Goal: Task Accomplishment & Management: Manage account settings

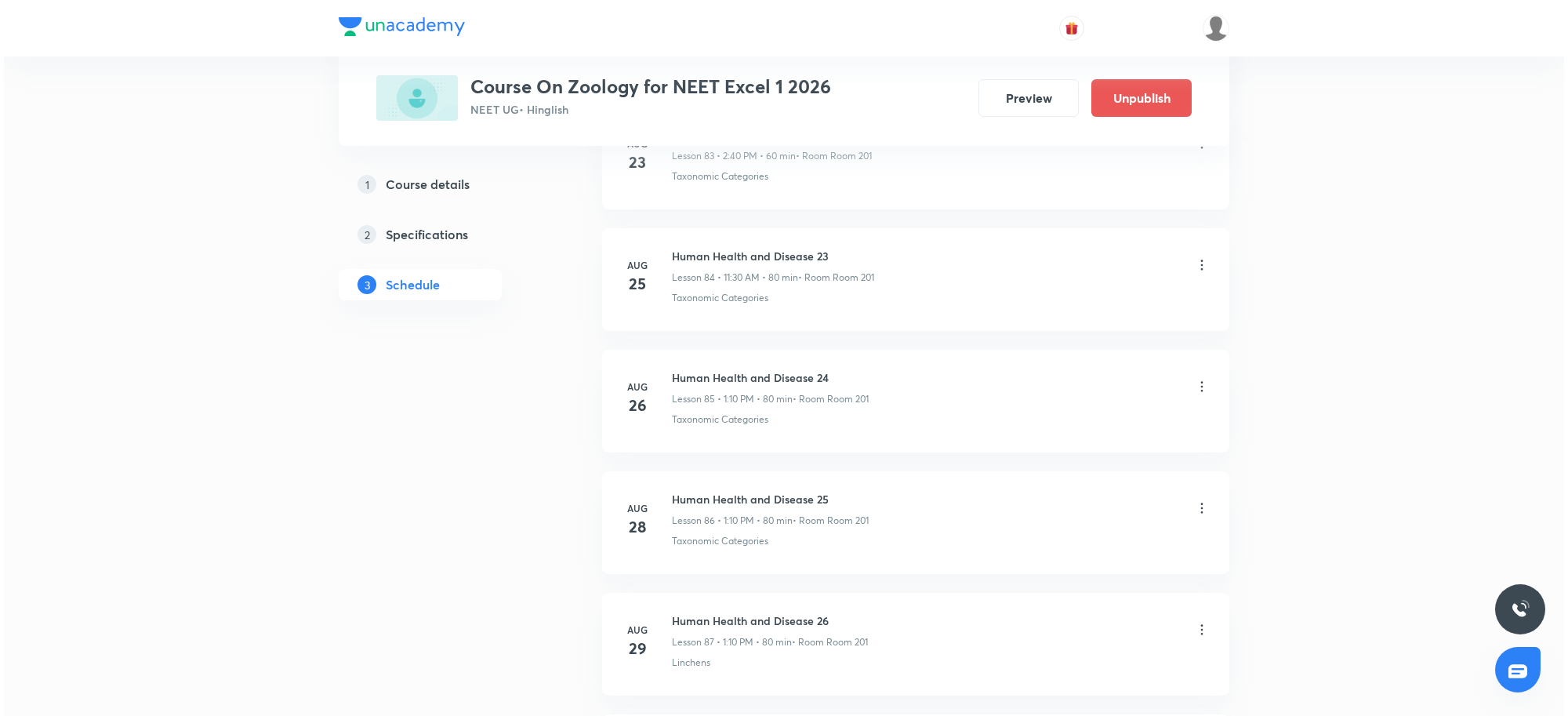
scroll to position [11271, 0]
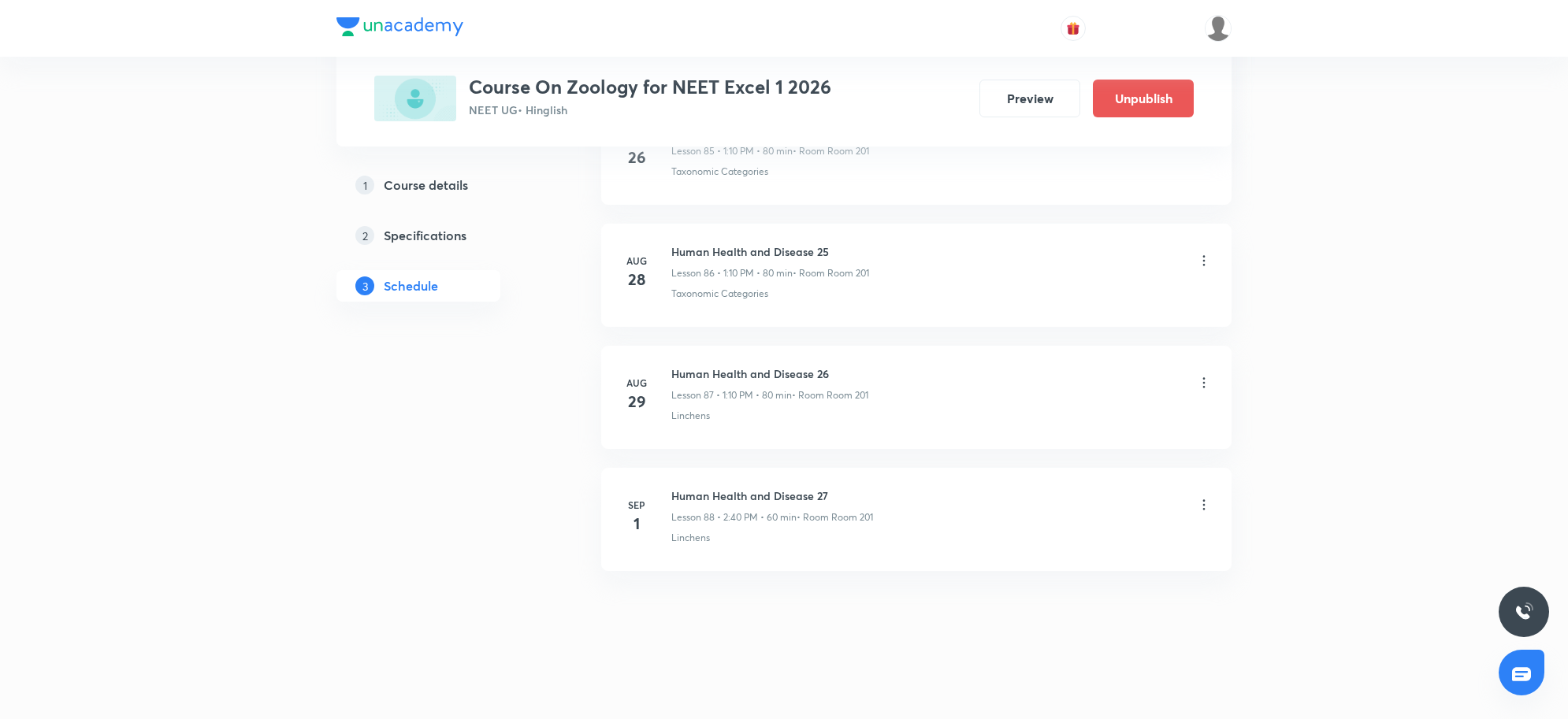
click at [1199, 508] on icon at bounding box center [1204, 505] width 16 height 16
click at [1088, 548] on li "Edit" at bounding box center [1121, 545] width 172 height 29
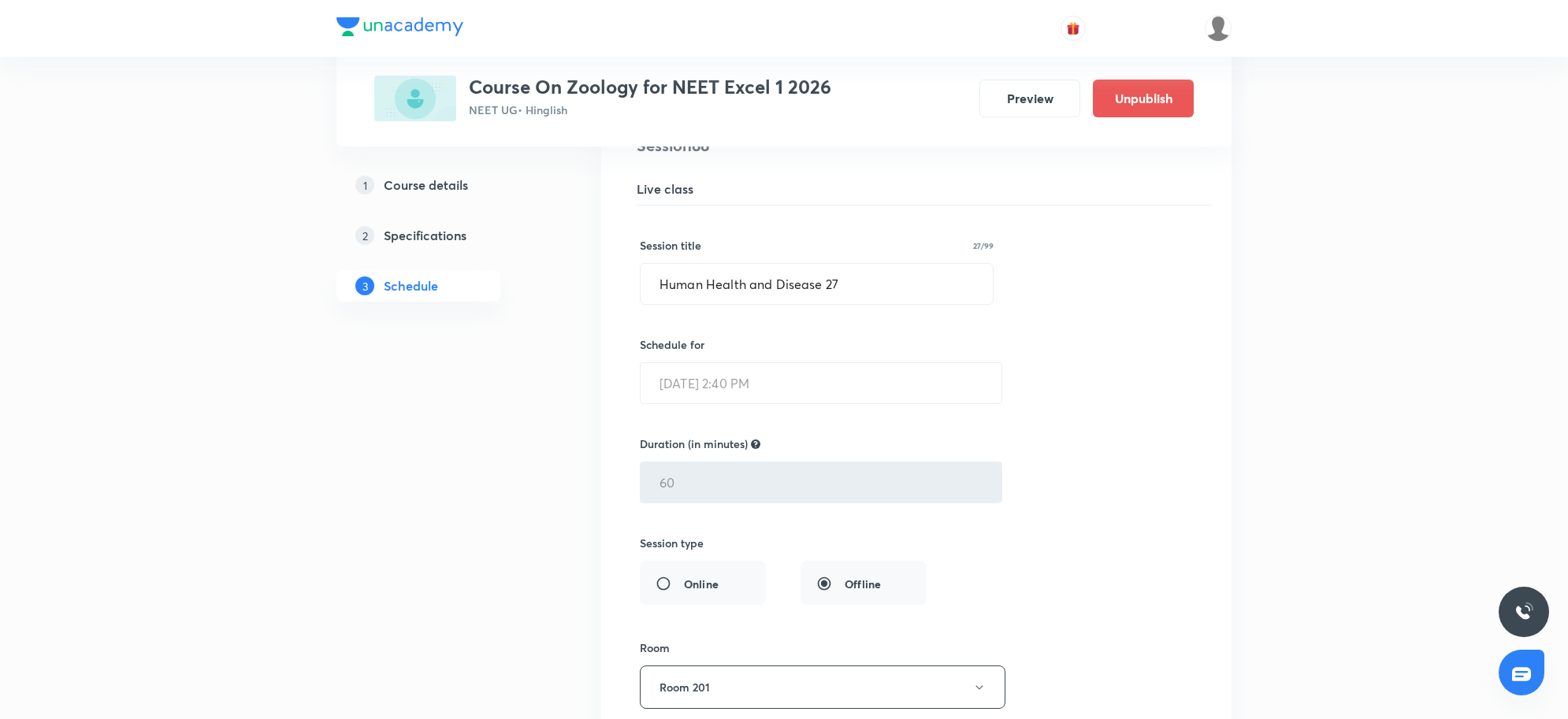
scroll to position [10708, 0]
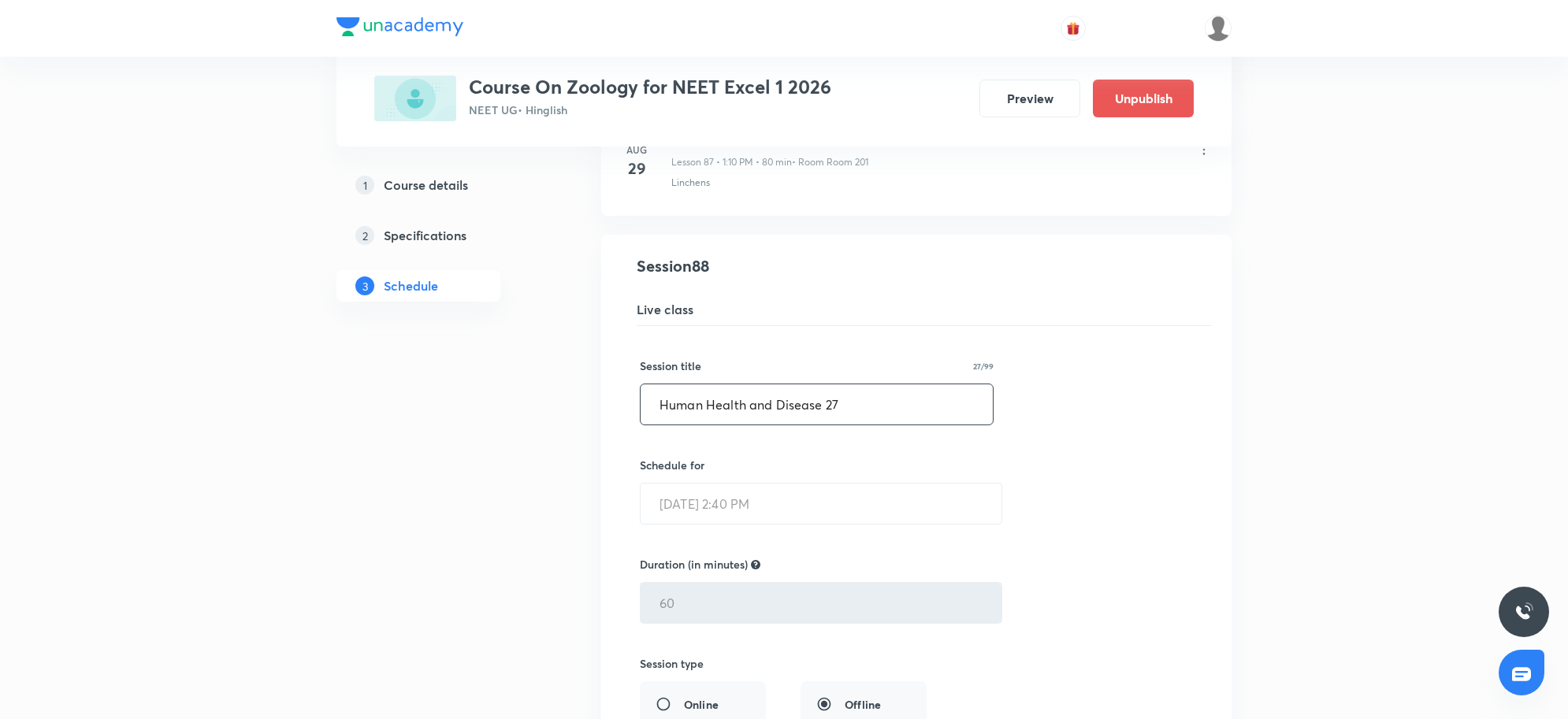
drag, startPoint x: 872, startPoint y: 434, endPoint x: 502, endPoint y: 443, distance: 370.1
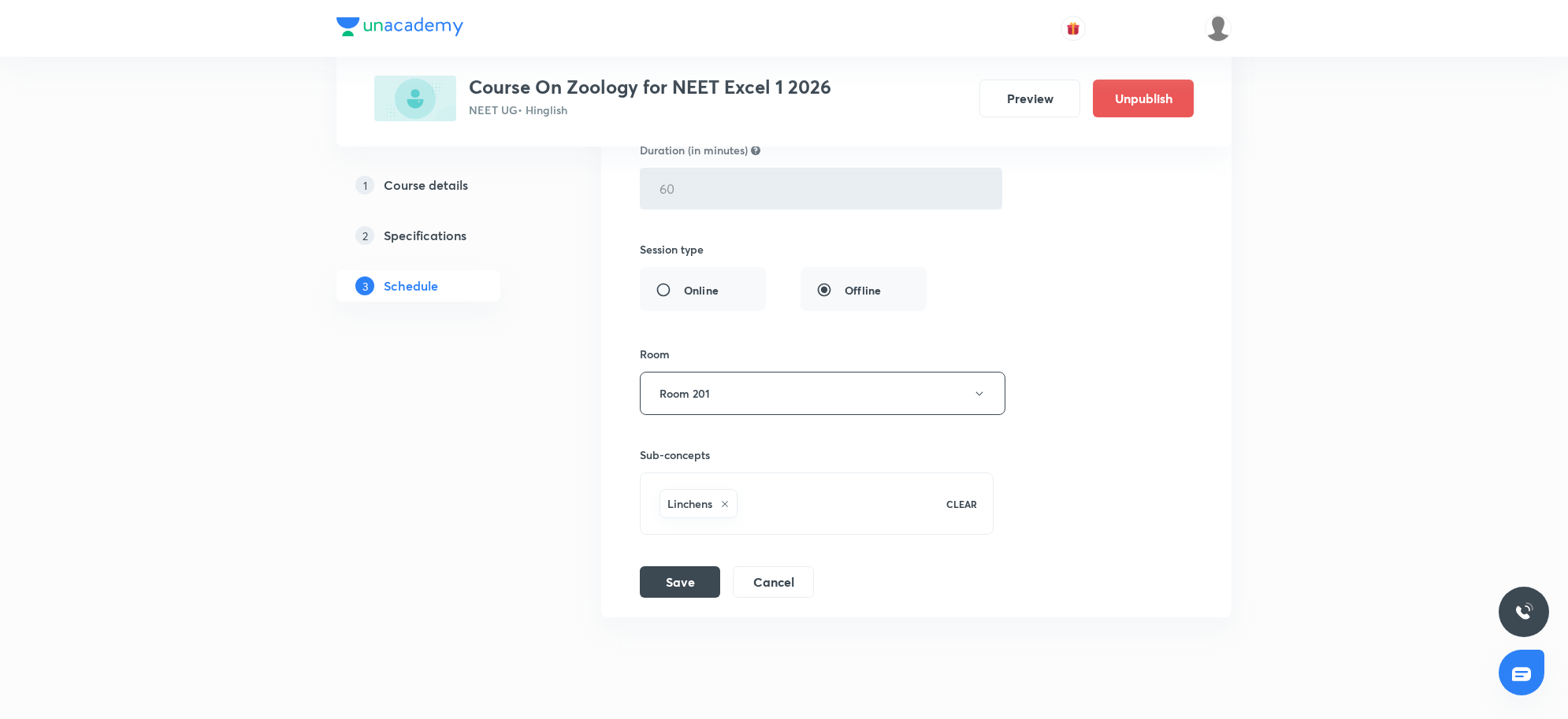
scroll to position [11200, 0]
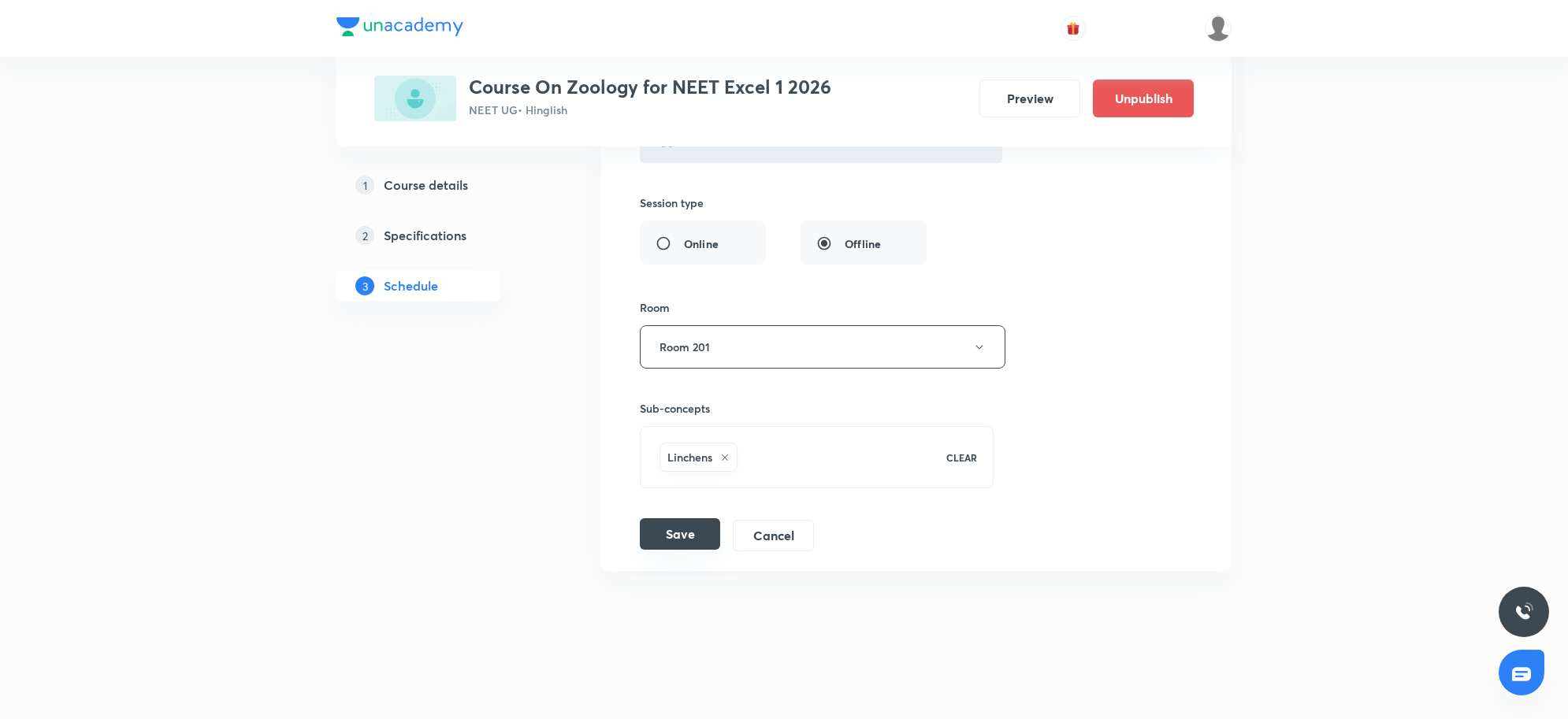
type input "Biotechnology 1"
click at [684, 522] on button "Save" at bounding box center [679, 533] width 80 height 31
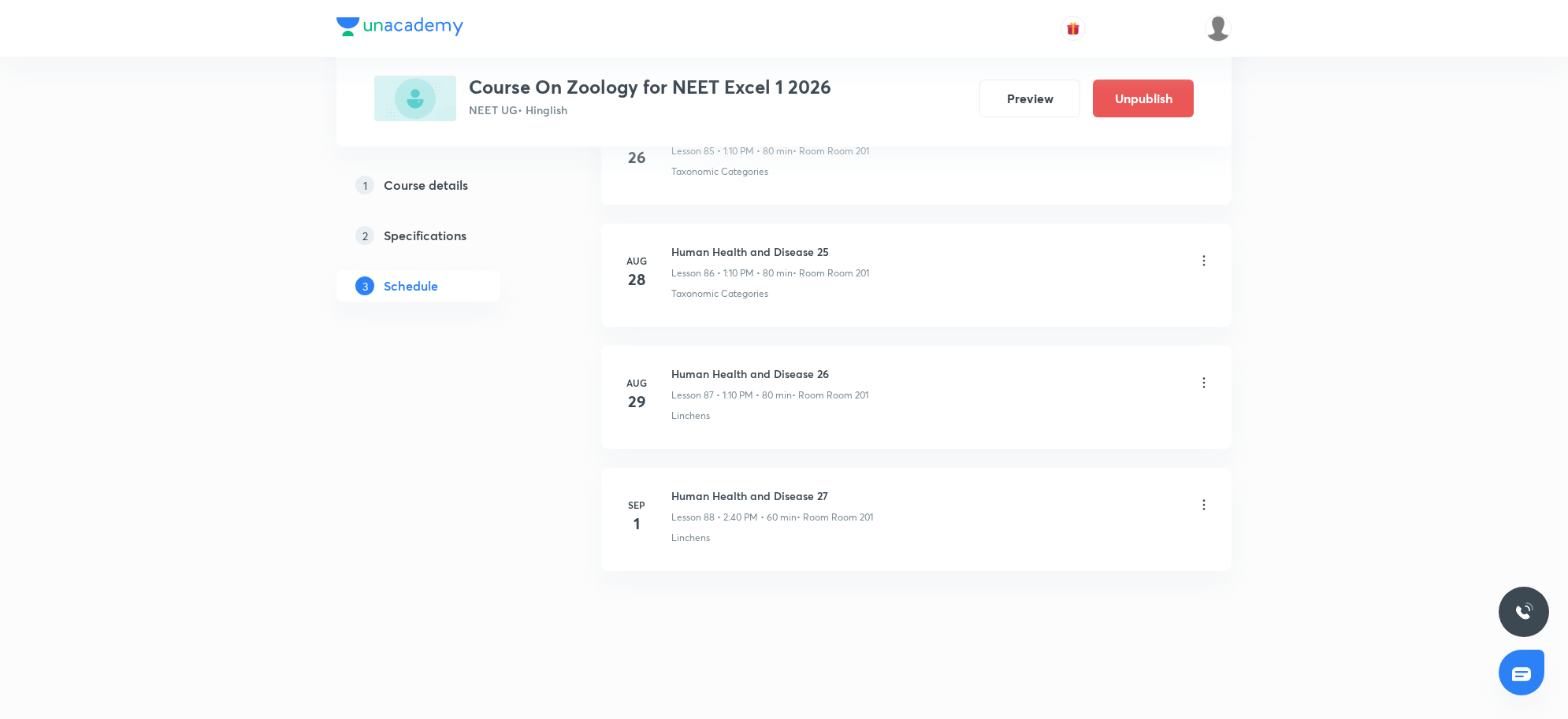
scroll to position [10592, 0]
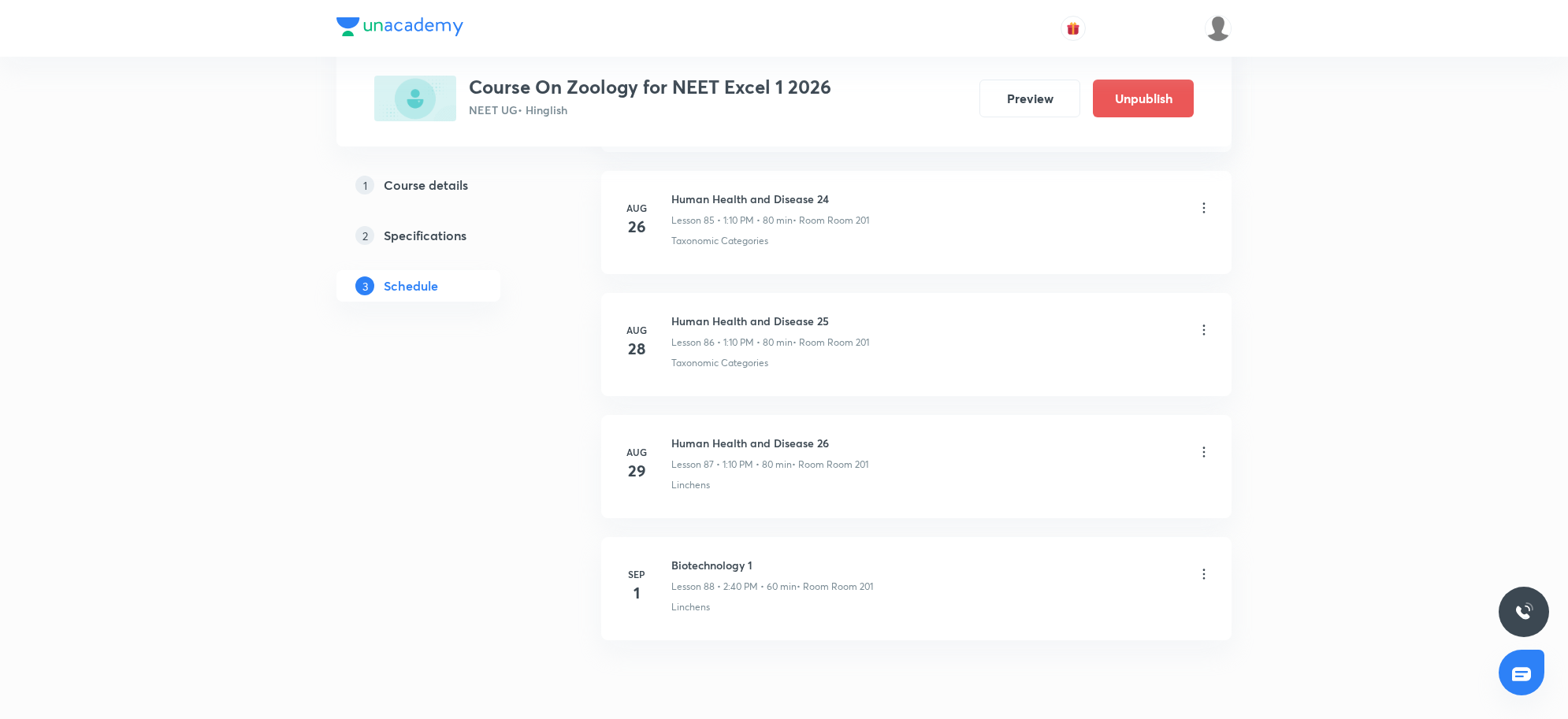
scroll to position [11318, 0]
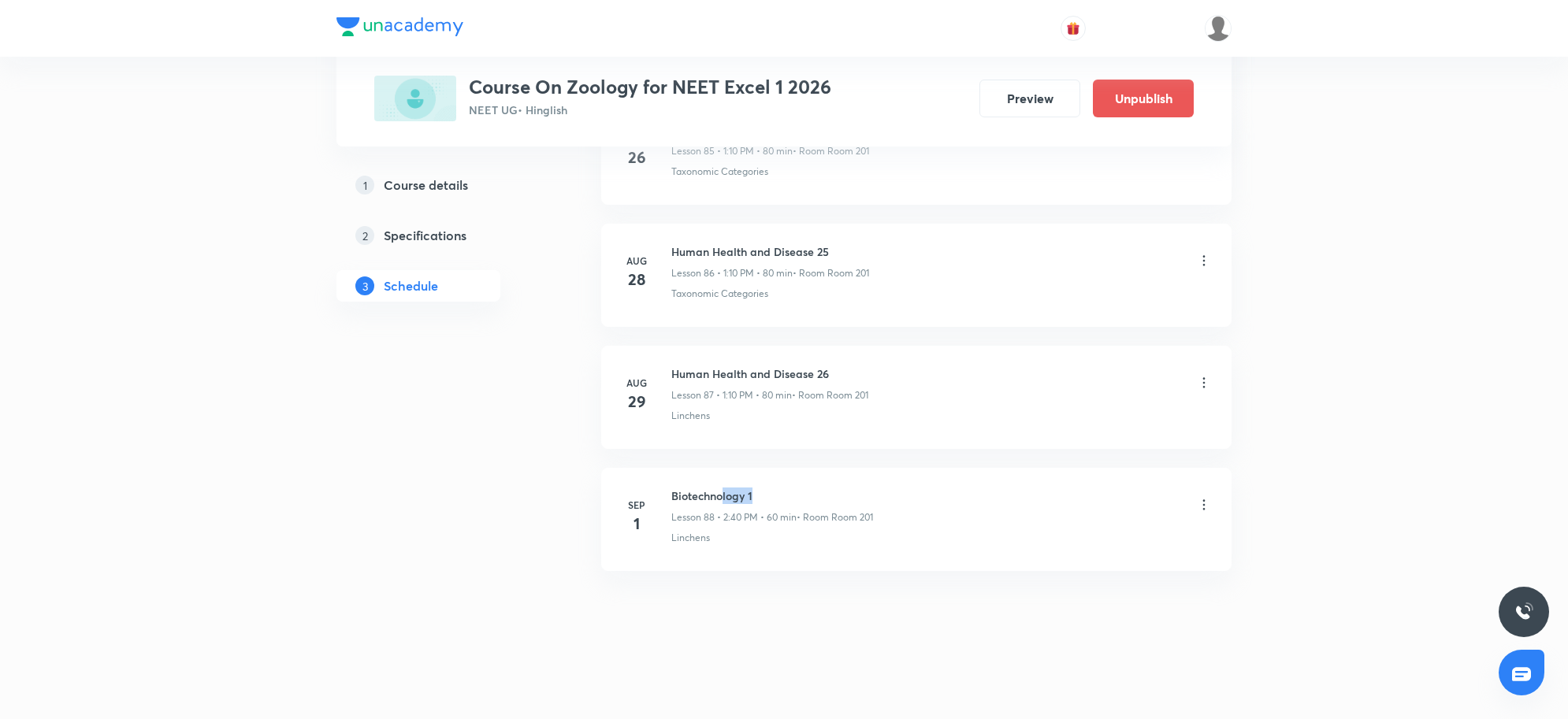
drag, startPoint x: 725, startPoint y: 491, endPoint x: 1361, endPoint y: 498, distance: 636.0
click at [1000, 489] on div "Biotechnology 1 Lesson 88 • 2:40 PM • 60 min • Room Room 201" at bounding box center [942, 505] width 541 height 37
